Goal: Task Accomplishment & Management: Manage account settings

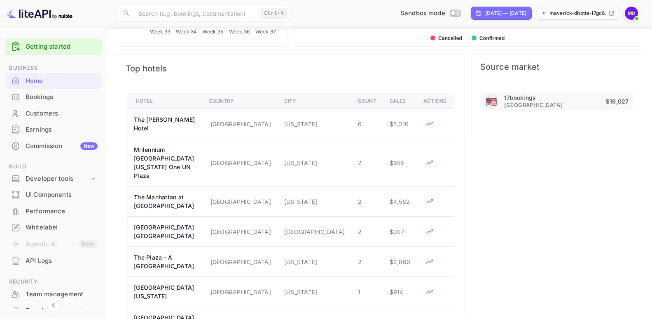
scroll to position [481, 0]
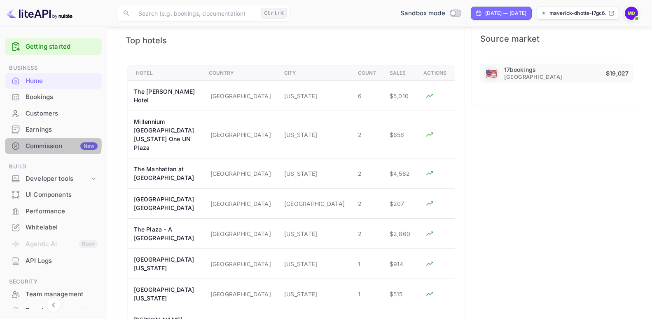
click at [50, 144] on div "Commission New" at bounding box center [62, 145] width 72 height 9
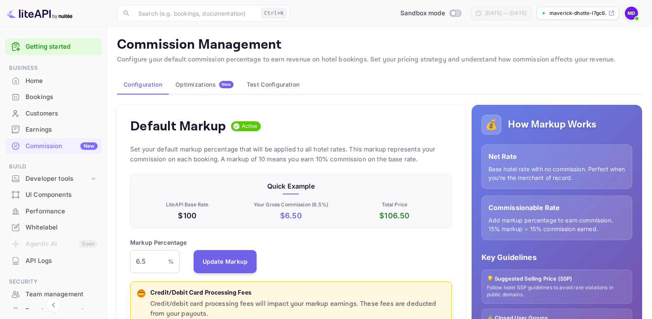
scroll to position [82, 0]
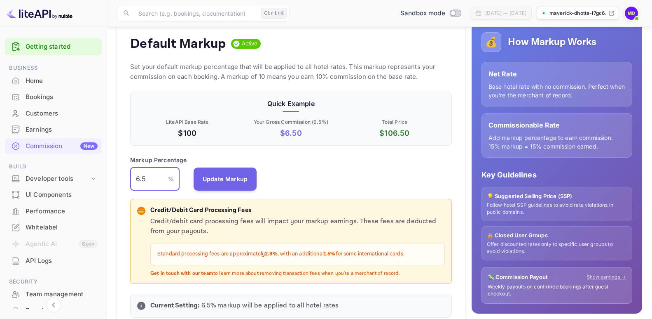
click at [145, 180] on input "6.5" at bounding box center [149, 178] width 38 height 23
drag, startPoint x: 145, startPoint y: 178, endPoint x: 79, endPoint y: 179, distance: 65.9
type input "7"
click at [231, 178] on button "Update Markup" at bounding box center [225, 178] width 63 height 23
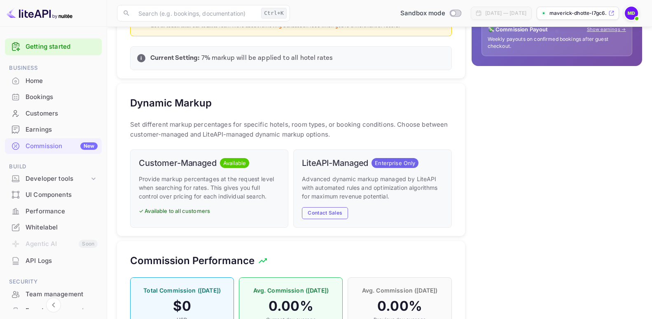
scroll to position [412, 0]
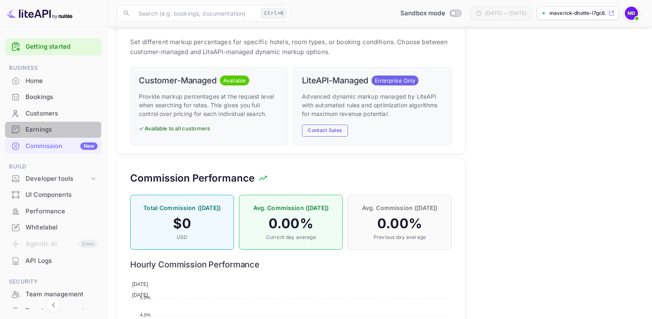
click at [42, 129] on div "Earnings" at bounding box center [62, 129] width 72 height 9
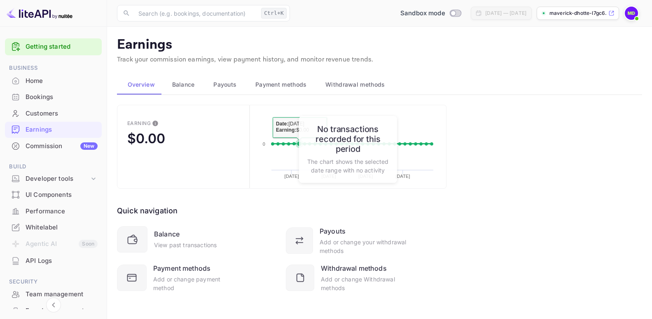
scroll to position [4, 0]
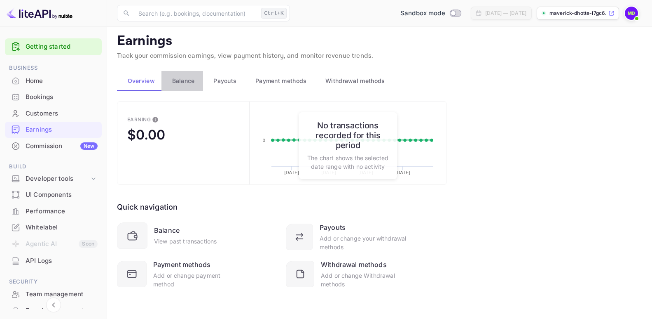
click at [187, 83] on span "Balance" at bounding box center [183, 81] width 23 height 10
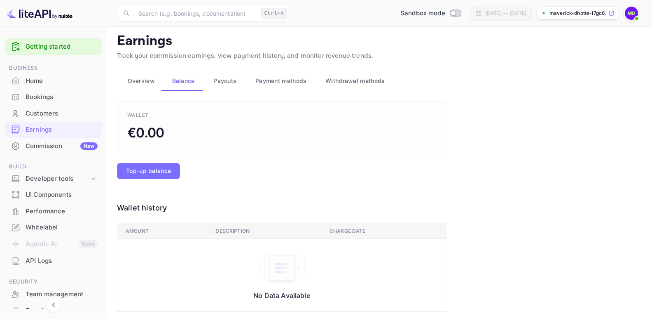
click at [222, 87] on button "Payouts" at bounding box center [224, 81] width 42 height 20
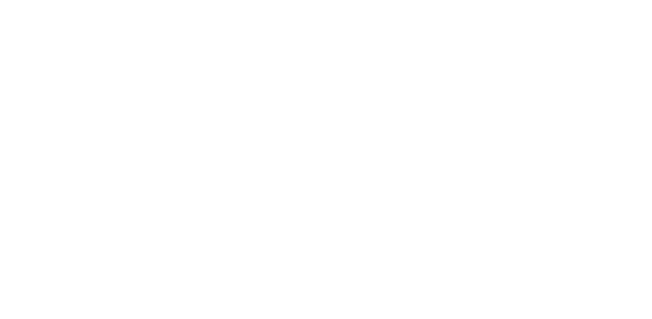
scroll to position [0, 0]
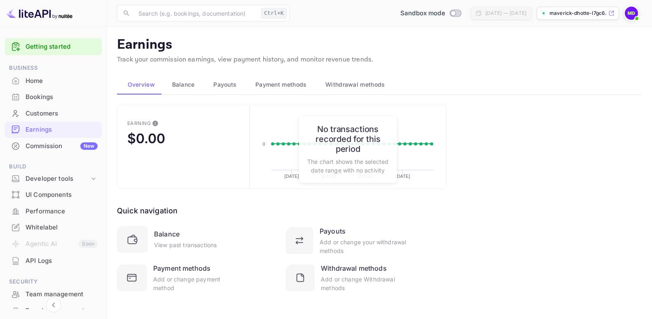
scroll to position [4, 0]
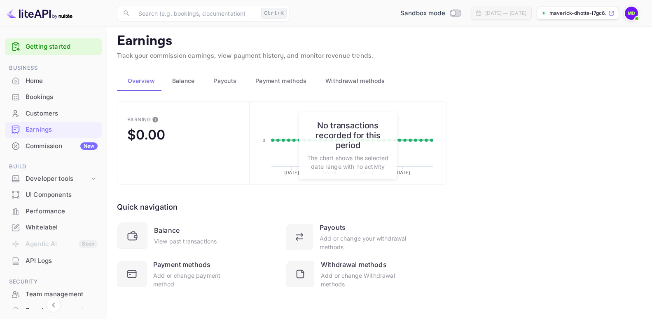
click at [48, 145] on div "Commission New" at bounding box center [62, 145] width 72 height 9
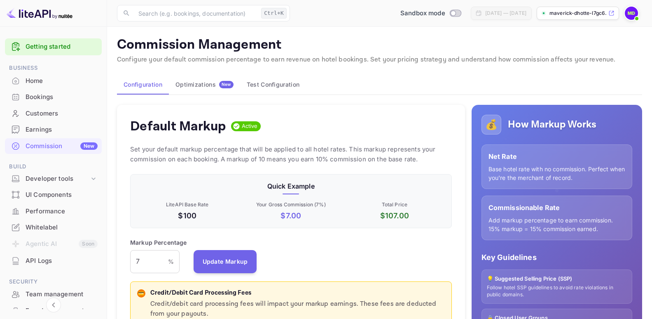
click at [34, 128] on div "Earnings" at bounding box center [62, 129] width 72 height 9
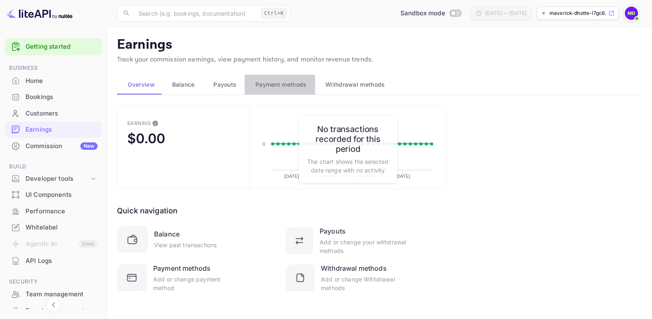
click at [283, 83] on span "Payment methods" at bounding box center [281, 85] width 52 height 10
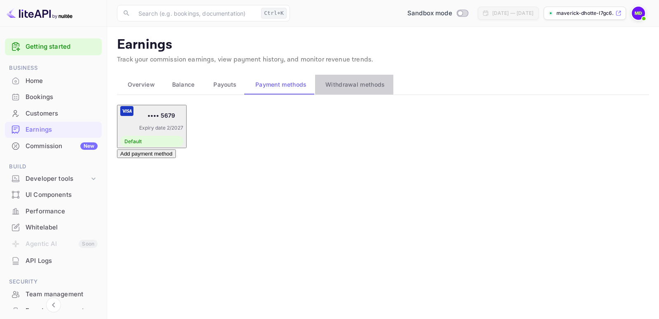
click at [348, 87] on span "Withdrawal methods" at bounding box center [355, 85] width 59 height 10
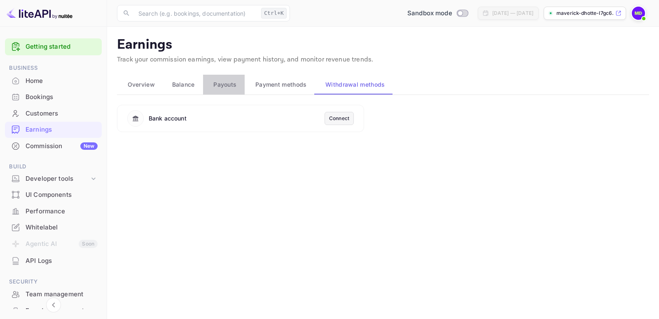
click at [230, 86] on span "Payouts" at bounding box center [224, 85] width 23 height 10
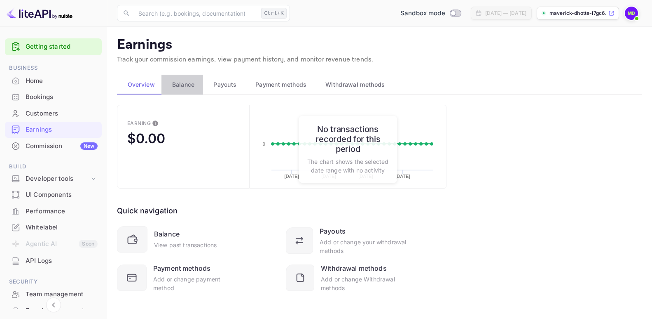
click at [187, 85] on span "Balance" at bounding box center [183, 85] width 23 height 10
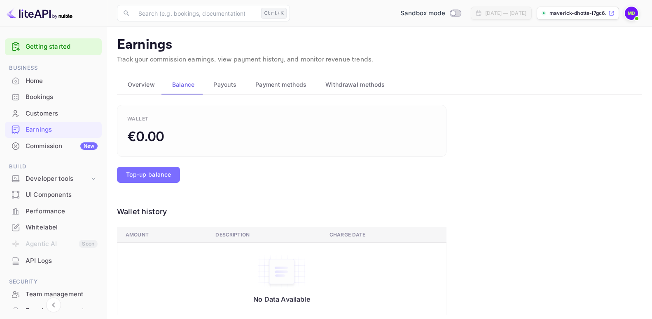
click at [132, 84] on span "Overview" at bounding box center [141, 85] width 27 height 10
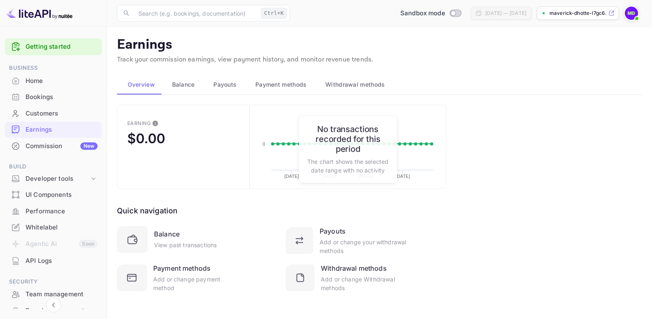
scroll to position [4, 0]
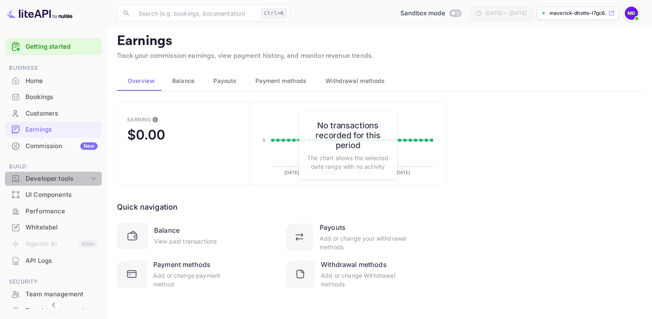
click at [53, 180] on div "Developer tools" at bounding box center [58, 178] width 64 height 9
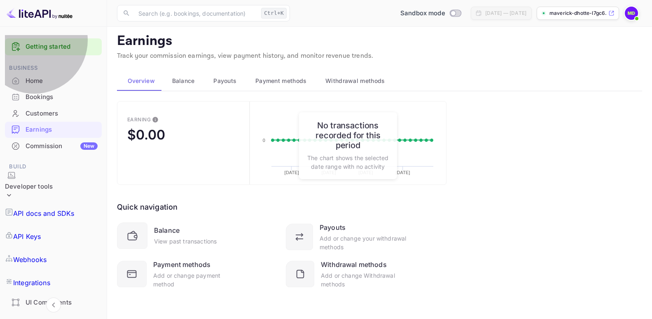
click at [41, 231] on p "API Keys" at bounding box center [27, 236] width 28 height 10
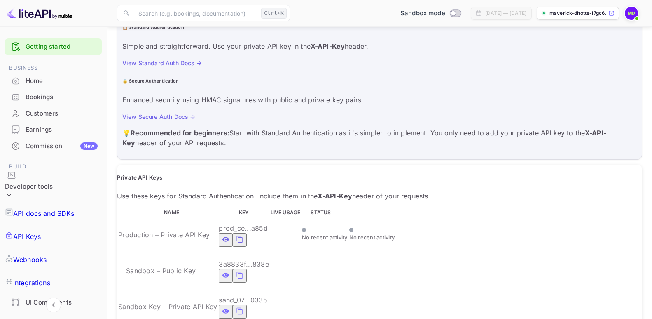
scroll to position [147, 0]
